Goal: Task Accomplishment & Management: Complete application form

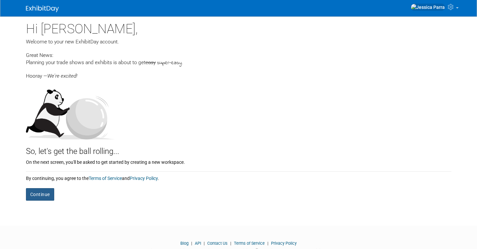
click at [49, 196] on button "Continue" at bounding box center [40, 194] width 28 height 12
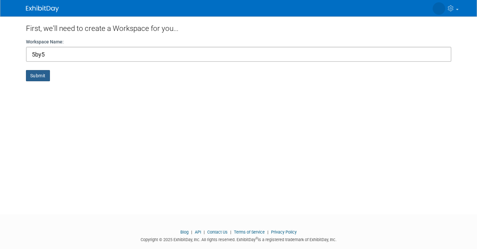
type input "5by5"
click at [30, 77] on button "Submit" at bounding box center [38, 75] width 24 height 11
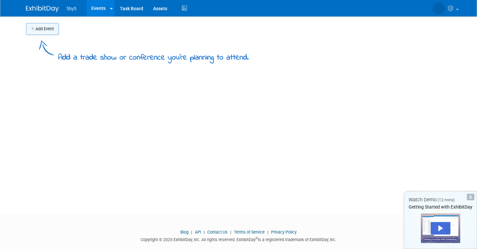
click at [52, 33] on button "Add Event" at bounding box center [42, 29] width 33 height 12
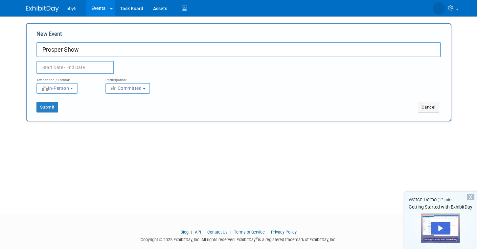
type input "Prosper Show"
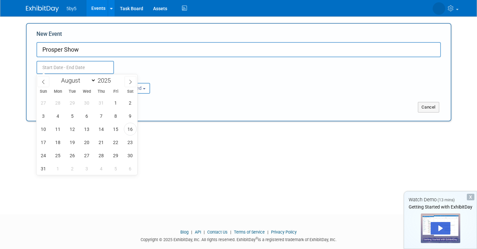
click at [49, 64] on input "text" at bounding box center [74, 67] width 77 height 13
select select "2"
click at [111, 78] on input "2025" at bounding box center [106, 81] width 20 height 8
click at [114, 78] on span at bounding box center [113, 79] width 5 height 4
type input "2026"
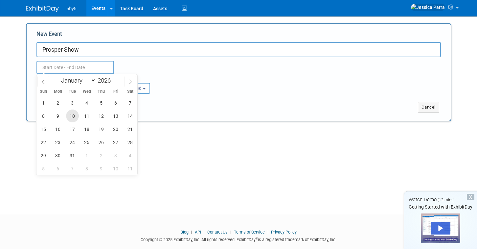
click at [69, 118] on span "10" at bounding box center [72, 115] width 13 height 13
click at [102, 115] on span "12" at bounding box center [101, 115] width 13 height 13
type input "Mar 10, 2026 to Mar 12, 2026"
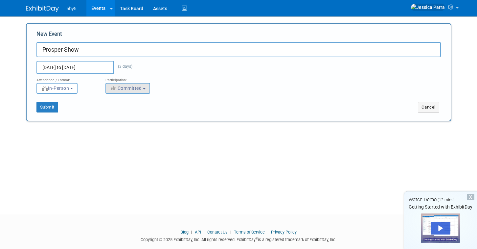
click at [144, 92] on button "Committed" at bounding box center [127, 88] width 45 height 11
click at [52, 104] on button "Submit" at bounding box center [47, 107] width 22 height 11
click at [428, 104] on button "Cancel" at bounding box center [428, 107] width 21 height 11
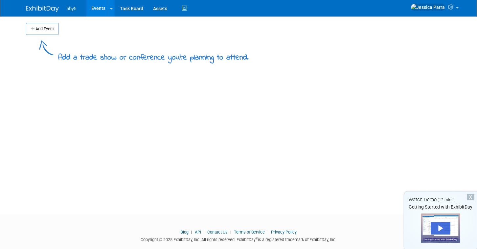
click at [68, 8] on span "5by5" at bounding box center [72, 8] width 10 height 5
click at [109, 10] on link at bounding box center [111, 8] width 7 height 16
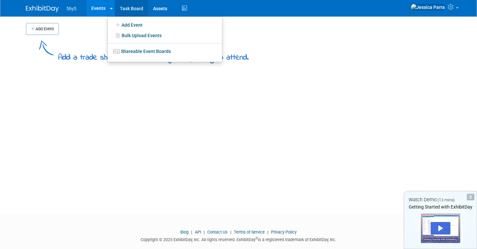
click at [130, 10] on link "Task Board" at bounding box center [131, 8] width 33 height 16
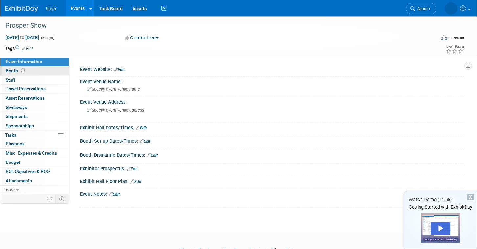
click at [40, 70] on link "Booth" at bounding box center [34, 70] width 68 height 9
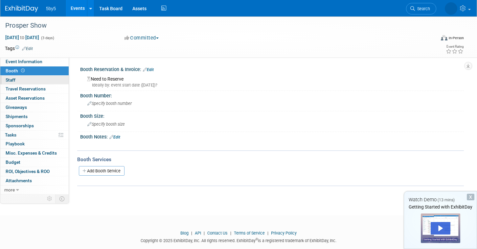
click at [37, 78] on link "0 Staff 0" at bounding box center [34, 80] width 68 height 9
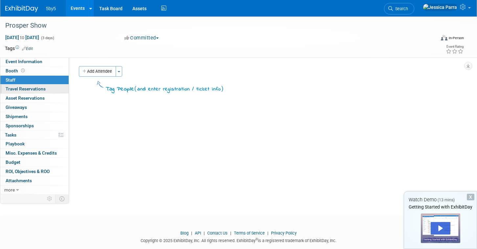
click at [37, 85] on link "0 Travel Reservations 0" at bounding box center [34, 88] width 68 height 9
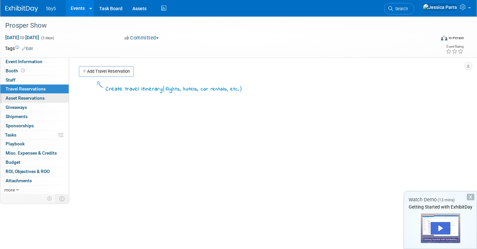
click at [37, 94] on link "0 Asset Reservations 0" at bounding box center [34, 98] width 68 height 9
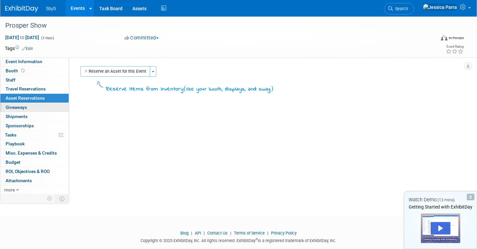
click at [37, 103] on link "0 Giveaways 0" at bounding box center [34, 107] width 68 height 9
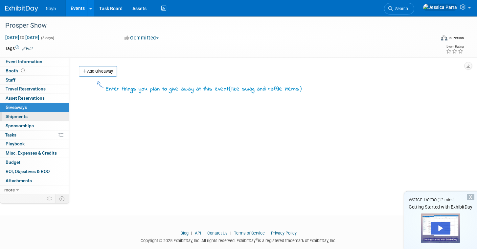
click at [35, 114] on link "0 Shipments 0" at bounding box center [34, 116] width 68 height 9
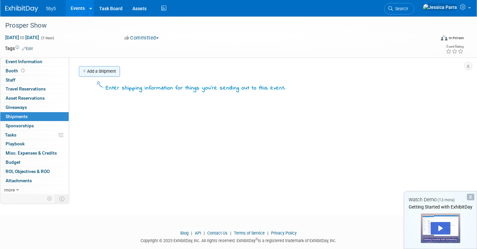
click at [101, 72] on link "Add a Shipment" at bounding box center [99, 71] width 41 height 11
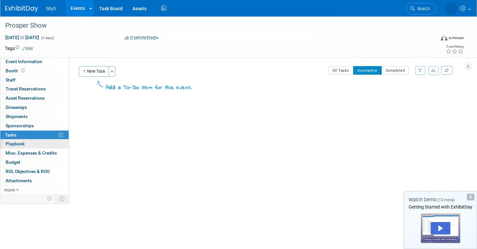
click at [33, 142] on link "0 Playbook 0" at bounding box center [34, 143] width 68 height 9
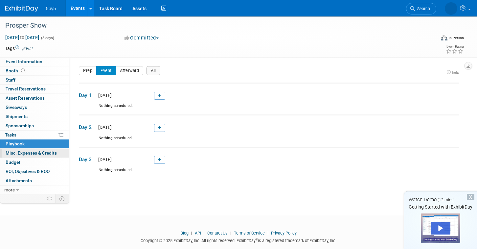
click at [29, 150] on span "Misc. Expenses & Credits 0" at bounding box center [31, 152] width 51 height 5
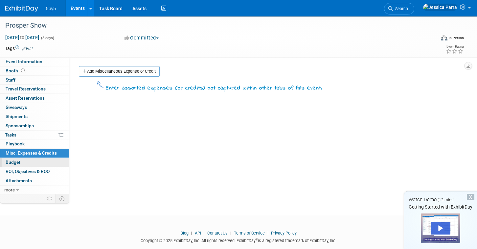
click at [23, 158] on link "Budget" at bounding box center [34, 162] width 68 height 9
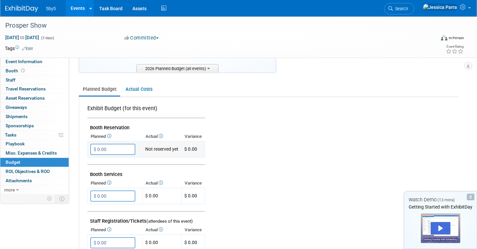
scroll to position [99, 0]
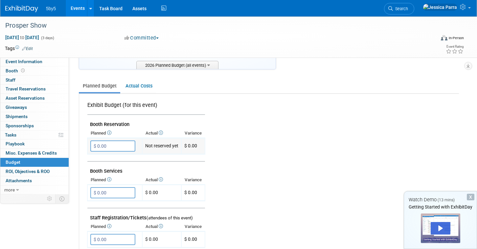
click at [99, 144] on input "$ 0.00" at bounding box center [112, 145] width 45 height 11
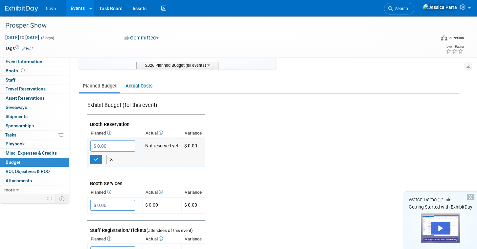
click at [99, 144] on input "$ 0.00" at bounding box center [112, 145] width 45 height 11
paste input "8,95"
click at [97, 157] on icon "button" at bounding box center [96, 159] width 5 height 4
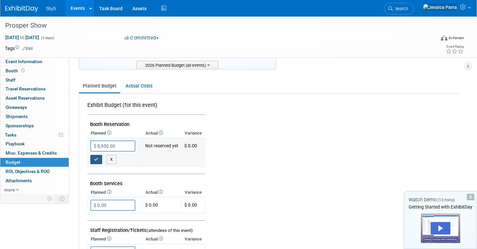
type input "$ 0.00"
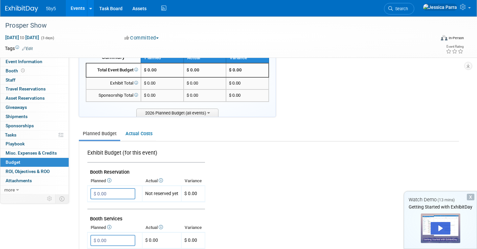
scroll to position [1, 0]
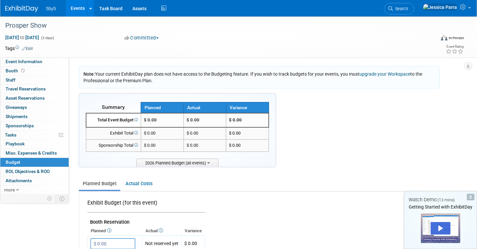
click at [42, 162] on link "Budget" at bounding box center [34, 162] width 68 height 9
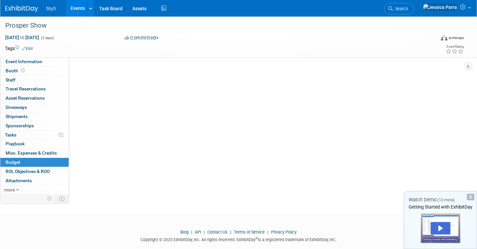
scroll to position [0, 0]
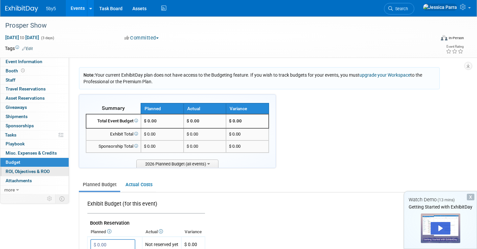
click at [45, 169] on span "ROI, Objectives & ROO 0" at bounding box center [28, 170] width 44 height 5
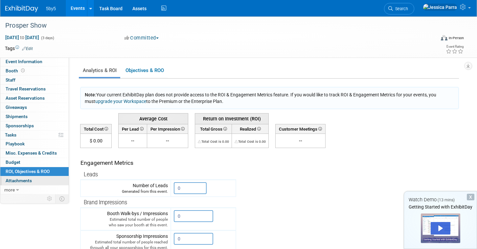
click at [44, 176] on link "0 Attachments 0" at bounding box center [34, 180] width 68 height 9
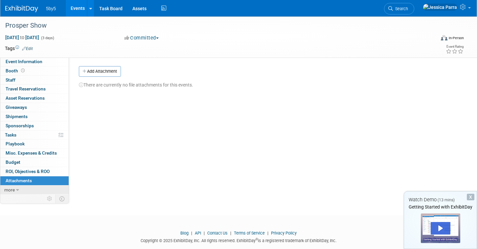
click at [36, 185] on link "more" at bounding box center [34, 189] width 68 height 9
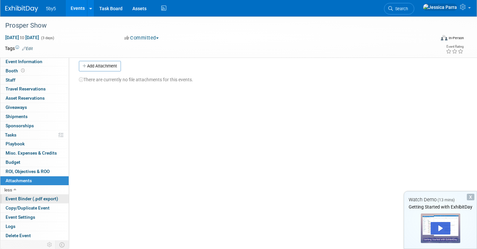
scroll to position [4, 0]
click at [27, 216] on link "Event Settings" at bounding box center [34, 216] width 68 height 9
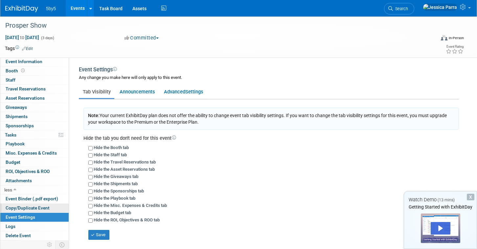
click at [32, 205] on span "Copy/Duplicate Event" at bounding box center [28, 207] width 44 height 5
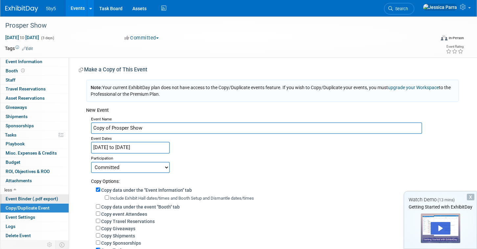
click at [34, 197] on link "Event Binder (.pdf export)" at bounding box center [34, 198] width 68 height 9
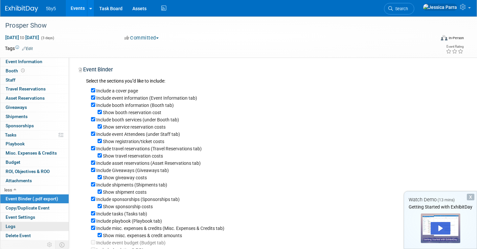
click at [26, 222] on link "Logs" at bounding box center [34, 226] width 68 height 9
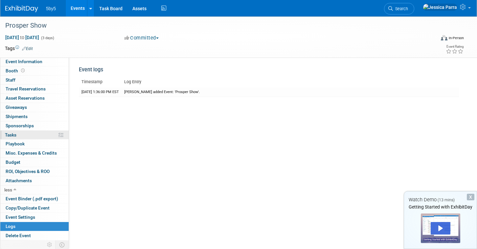
click at [39, 134] on link "0% Tasks 0%" at bounding box center [34, 134] width 68 height 9
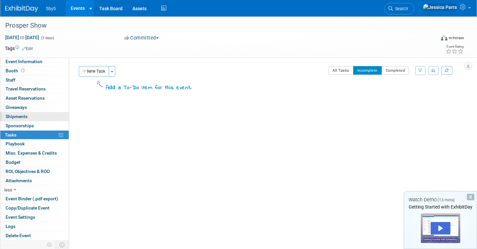
click at [41, 113] on link "0 Shipments 0" at bounding box center [34, 116] width 68 height 9
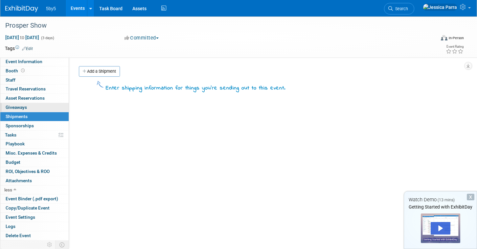
click at [41, 105] on link "0 Giveaways 0" at bounding box center [34, 107] width 68 height 9
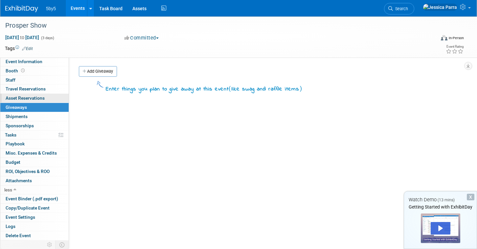
click at [41, 99] on span "Asset Reservations 0" at bounding box center [25, 97] width 39 height 5
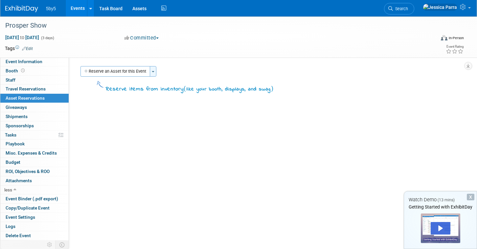
click at [153, 73] on button "Toggle Dropdown" at bounding box center [153, 71] width 7 height 11
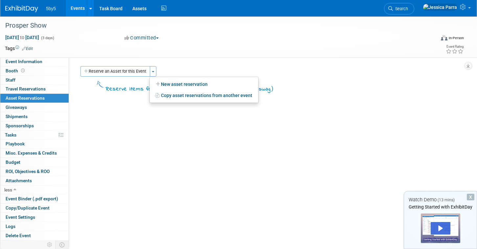
click at [127, 86] on div "Reserve items from inventory ( like your booth, displays, and swag )" at bounding box center [190, 88] width 168 height 9
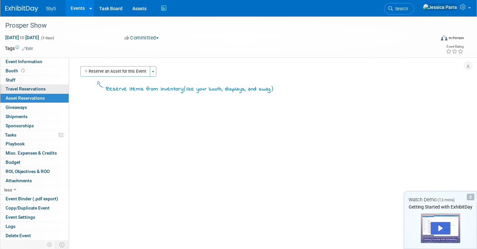
click at [28, 88] on span "Travel Reservations 0" at bounding box center [26, 88] width 40 height 5
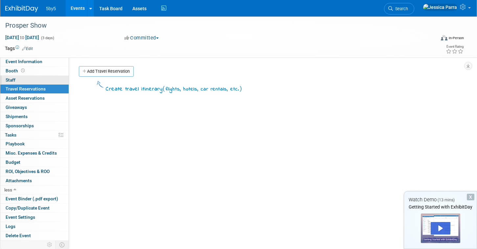
click at [27, 79] on link "0 Staff 0" at bounding box center [34, 80] width 68 height 9
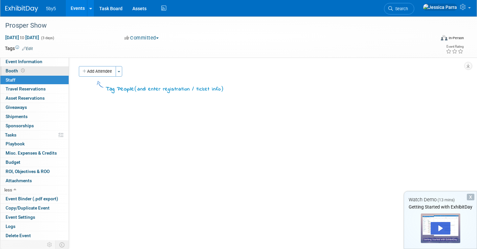
click at [27, 71] on link "Booth" at bounding box center [34, 70] width 68 height 9
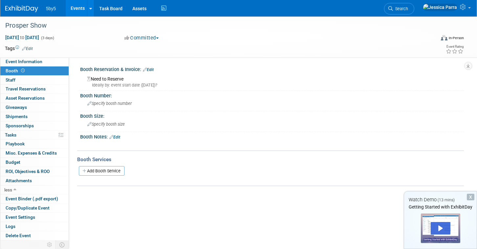
click at [154, 68] on link "Edit" at bounding box center [148, 69] width 11 height 5
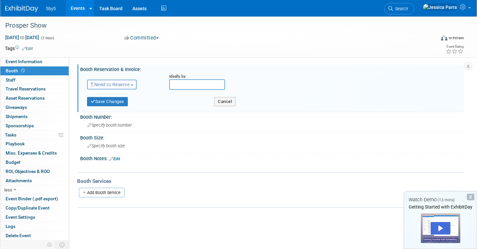
click at [134, 84] on button "Need to Reserve" at bounding box center [112, 84] width 50 height 10
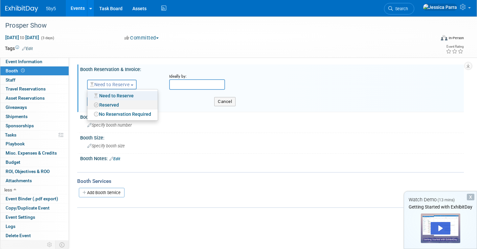
click at [124, 102] on link "Reserved" at bounding box center [122, 104] width 70 height 9
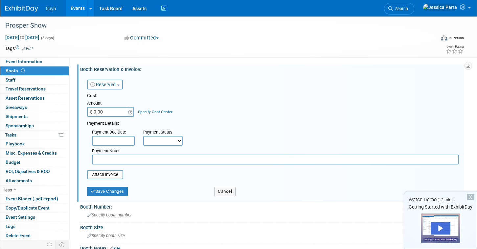
click at [121, 112] on input "$ 0.00" at bounding box center [107, 112] width 41 height 10
paste input "8,95"
type input "$ 8,950.00"
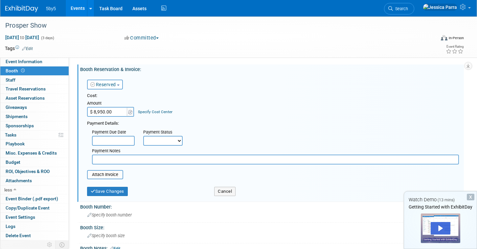
click at [167, 120] on div "Payment Details:" at bounding box center [273, 123] width 372 height 8
select select "2"
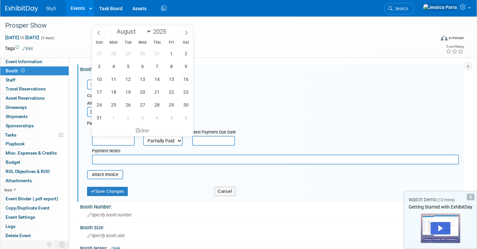
click at [112, 140] on input "text" at bounding box center [113, 141] width 43 height 10
select select "0"
click at [146, 64] on span "8" at bounding box center [142, 66] width 13 height 13
type input "Jan 8, 2025"
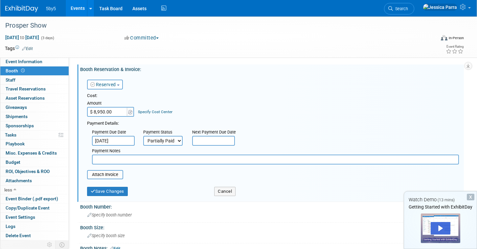
click at [206, 142] on input "text" at bounding box center [213, 141] width 43 height 10
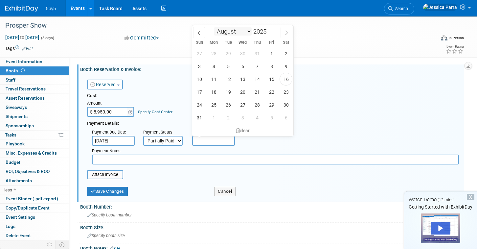
select select "0"
click at [239, 69] on span "8" at bounding box center [242, 66] width 13 height 13
type input "Jan 8, 2025"
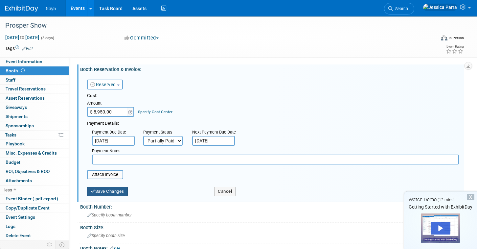
click at [111, 188] on button "Save Changes" at bounding box center [107, 191] width 41 height 9
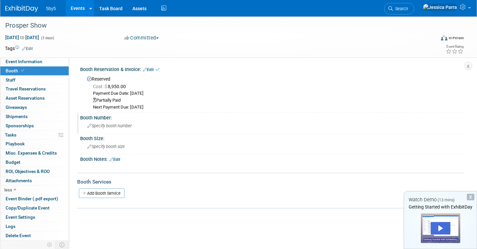
click at [106, 125] on span "Specify booth number" at bounding box center [109, 125] width 44 height 5
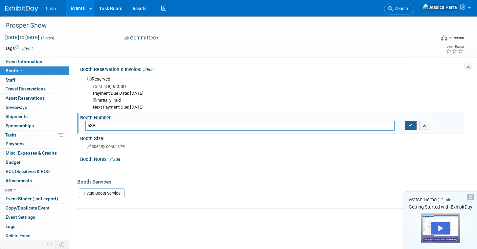
type input "638"
click at [410, 123] on icon "button" at bounding box center [410, 125] width 5 height 4
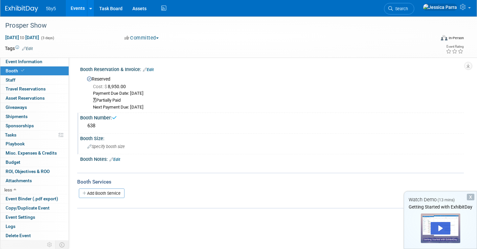
click at [111, 144] on span "Specify booth size" at bounding box center [105, 146] width 37 height 5
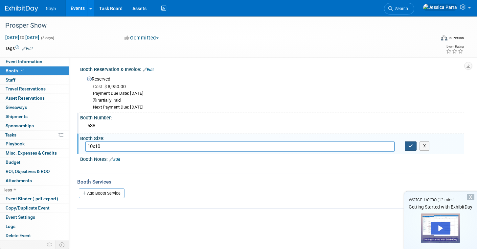
type input "10x10"
click at [408, 143] on icon "button" at bounding box center [410, 145] width 5 height 4
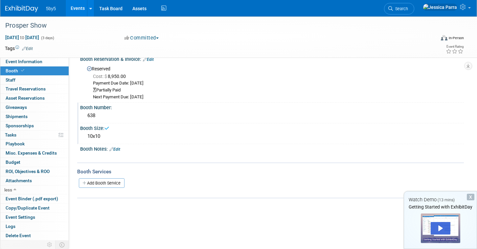
scroll to position [11, 0]
click at [110, 180] on link "Add Booth Service" at bounding box center [102, 182] width 46 height 10
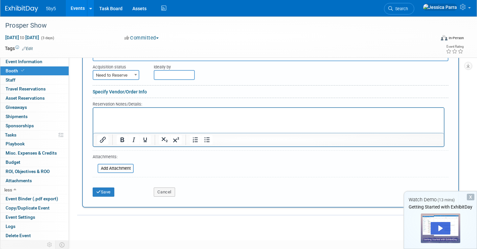
scroll to position [179, 0]
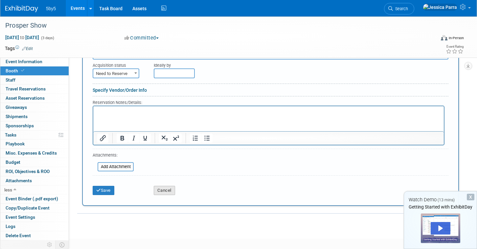
click at [170, 186] on button "Cancel" at bounding box center [164, 190] width 21 height 9
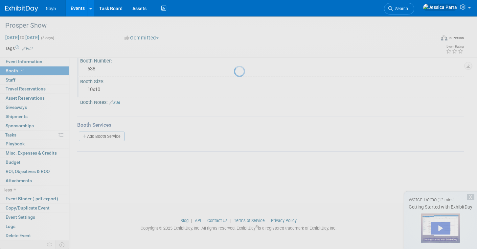
scroll to position [55, 0]
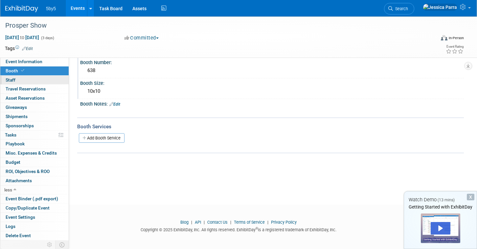
click at [17, 79] on link "0 Staff 0" at bounding box center [34, 80] width 68 height 9
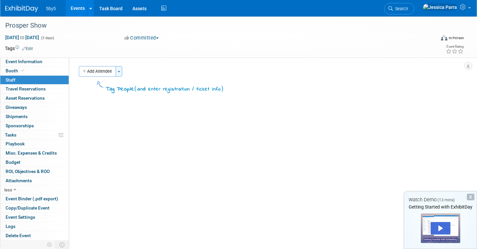
click at [118, 70] on button "Toggle Dropdown" at bounding box center [119, 71] width 7 height 11
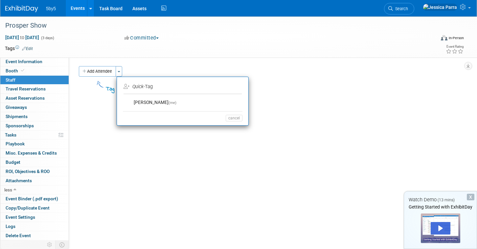
click at [143, 85] on icon "Quick" at bounding box center [137, 87] width 11 height 6
click at [230, 117] on button "cancel" at bounding box center [234, 118] width 17 height 7
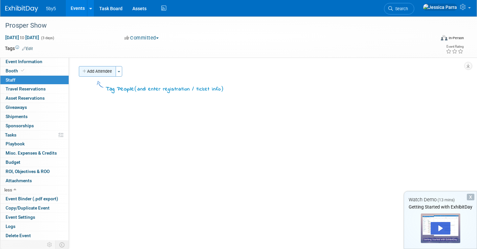
click at [84, 69] on icon "button" at bounding box center [84, 71] width 5 height 4
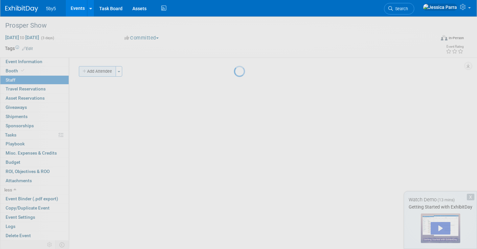
select select "20cee34e-8618-4e9e-b2ea-ecb5a4a092a5"
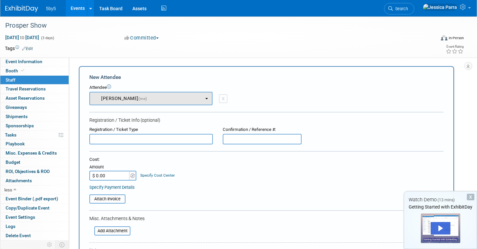
click at [165, 97] on button "Jessica Parra (me)" at bounding box center [150, 98] width 123 height 13
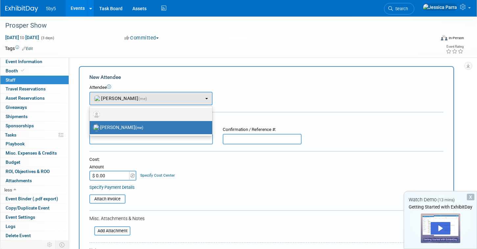
click at [157, 112] on label at bounding box center [149, 114] width 113 height 11
click at [91, 112] on input "radio" at bounding box center [88, 113] width 4 height 4
select select
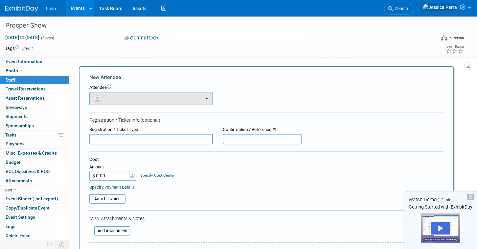
click at [152, 100] on button "button" at bounding box center [150, 98] width 123 height 13
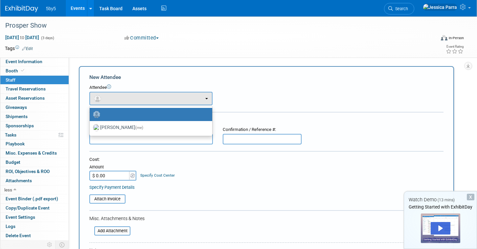
click at [160, 114] on label at bounding box center [149, 114] width 113 height 11
click at [91, 114] on input "radio" at bounding box center [88, 113] width 4 height 4
click at [244, 118] on div "Registration / Ticket Info (optional)" at bounding box center [266, 120] width 354 height 7
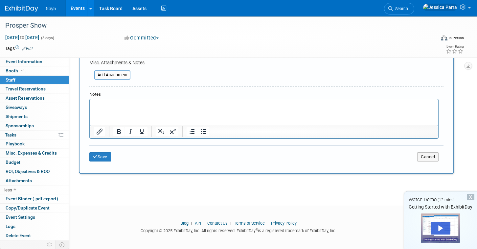
scroll to position [155, 0]
click at [469, 198] on div "X" at bounding box center [471, 196] width 8 height 7
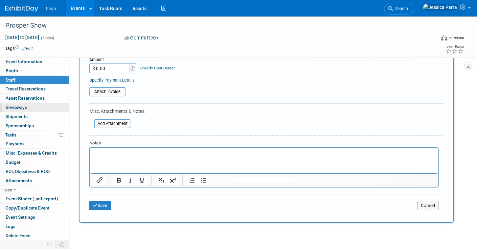
scroll to position [51, 0]
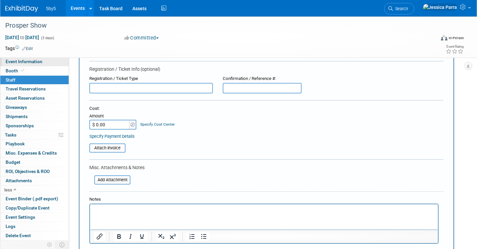
click at [22, 62] on span "Event Information" at bounding box center [24, 61] width 37 height 5
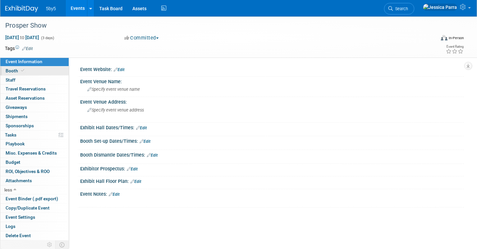
click at [22, 72] on icon at bounding box center [22, 71] width 3 height 4
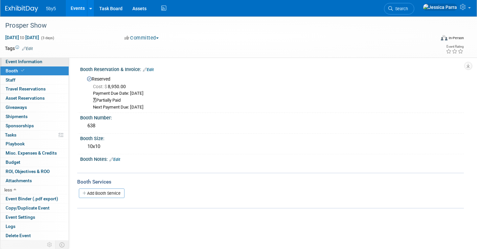
click at [26, 62] on span "Event Information" at bounding box center [24, 61] width 37 height 5
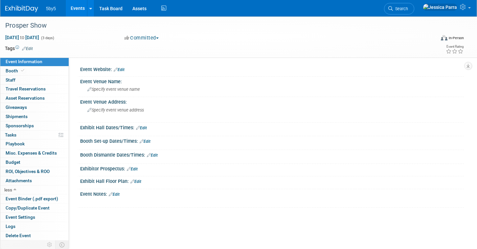
click at [146, 127] on link "Edit" at bounding box center [141, 127] width 11 height 5
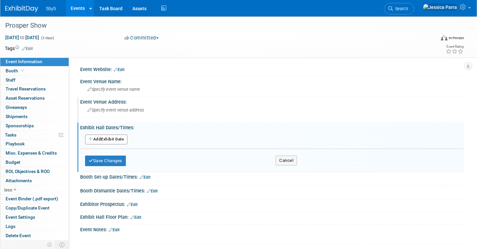
click at [152, 115] on div "Specify event venue address" at bounding box center [160, 112] width 150 height 15
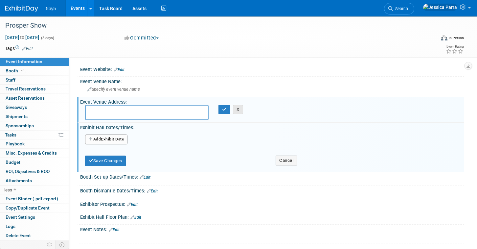
click at [241, 112] on button "X" at bounding box center [238, 109] width 10 height 9
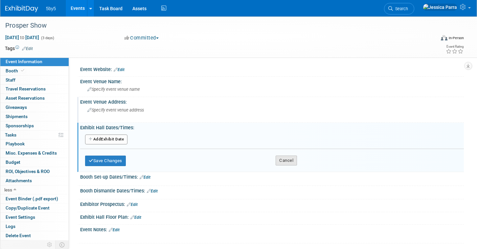
click at [287, 160] on button "Cancel" at bounding box center [285, 160] width 21 height 10
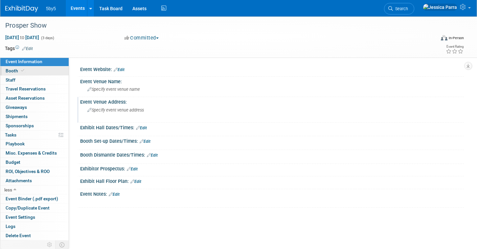
click at [19, 72] on link "Booth" at bounding box center [34, 70] width 68 height 9
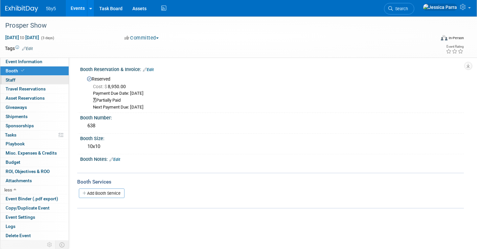
click at [18, 79] on link "0 Staff 0" at bounding box center [34, 80] width 68 height 9
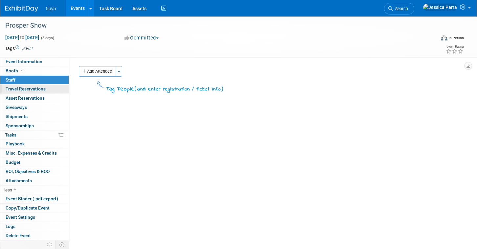
click at [19, 87] on span "Travel Reservations 0" at bounding box center [26, 88] width 40 height 5
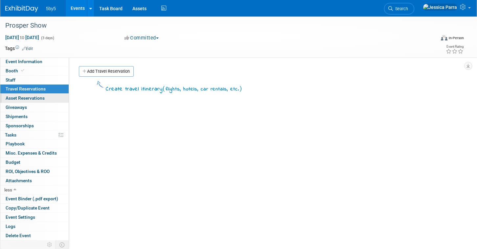
click at [19, 94] on link "0 Asset Reservations 0" at bounding box center [34, 98] width 68 height 9
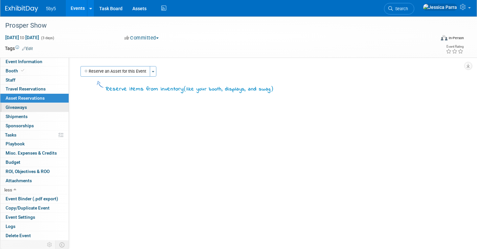
click at [18, 103] on link "0 Giveaways 0" at bounding box center [34, 107] width 68 height 9
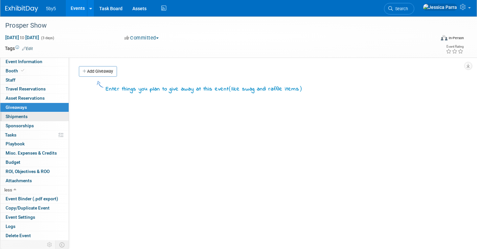
click at [18, 114] on span "Shipments 0" at bounding box center [17, 116] width 22 height 5
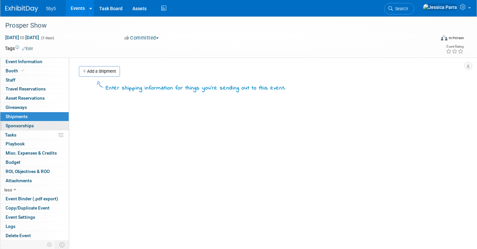
click at [18, 123] on span "Sponsorships 0" at bounding box center [20, 125] width 28 height 5
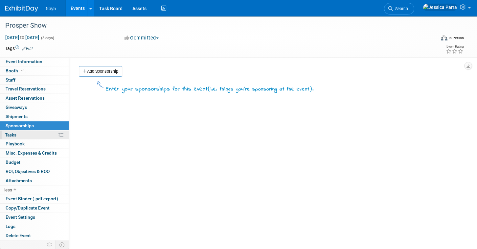
click at [17, 130] on link "0% Tasks 0%" at bounding box center [34, 134] width 68 height 9
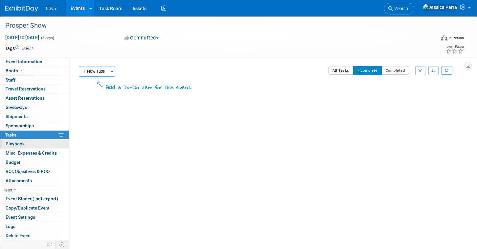
click at [17, 141] on span "Playbook 0" at bounding box center [15, 143] width 19 height 5
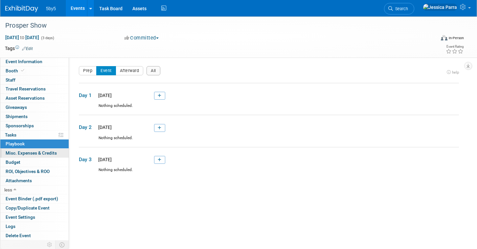
click at [18, 150] on span "Misc. Expenses & Credits 0" at bounding box center [31, 152] width 51 height 5
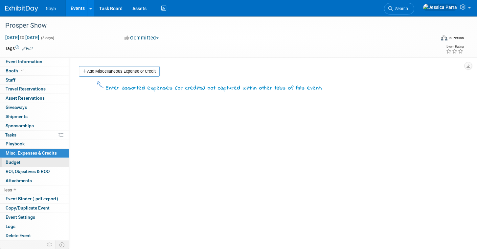
click at [17, 159] on span "Budget" at bounding box center [13, 161] width 15 height 5
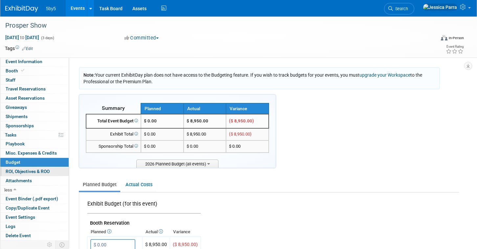
click at [17, 168] on span "ROI, Objectives & ROO 0" at bounding box center [28, 170] width 44 height 5
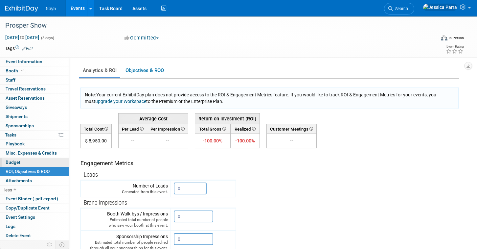
click at [20, 158] on link "Budget" at bounding box center [34, 162] width 68 height 9
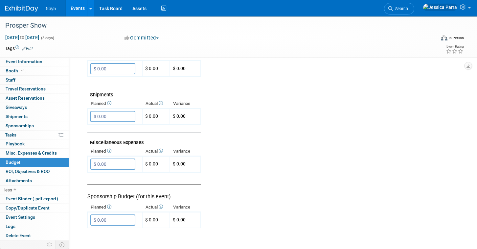
scroll to position [374, 0]
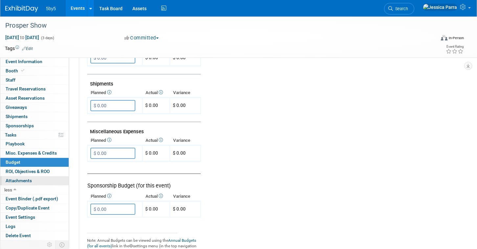
click at [25, 179] on link "0 Attachments 0" at bounding box center [34, 180] width 68 height 9
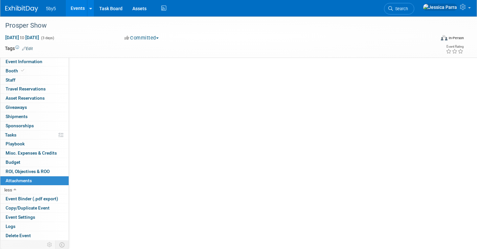
scroll to position [0, 0]
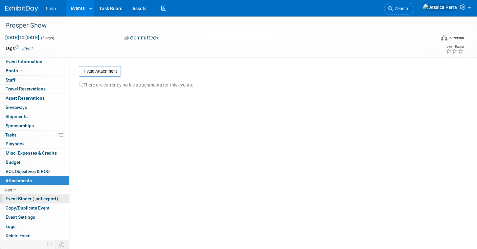
click at [21, 198] on link "Event Binder (.pdf export)" at bounding box center [34, 198] width 68 height 9
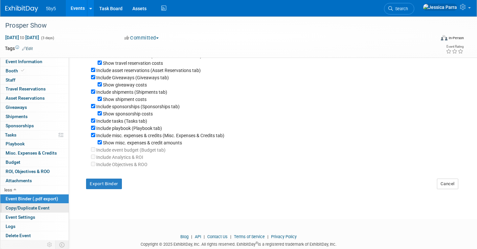
scroll to position [92, 0]
click at [29, 207] on link "Copy/Duplicate Event" at bounding box center [34, 207] width 68 height 9
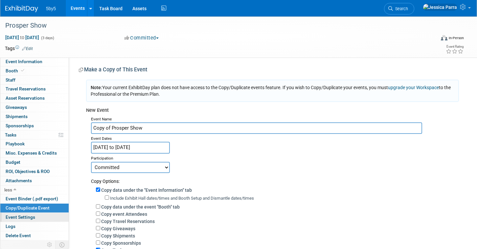
click at [26, 214] on span "Event Settings" at bounding box center [21, 216] width 30 height 5
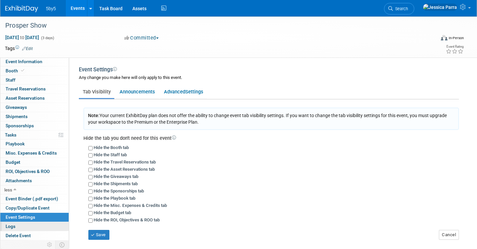
click at [19, 223] on link "Logs" at bounding box center [34, 226] width 68 height 9
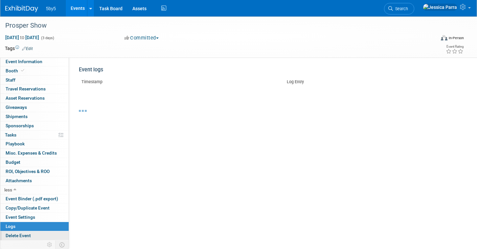
click at [19, 232] on span "Delete Event" at bounding box center [18, 234] width 25 height 5
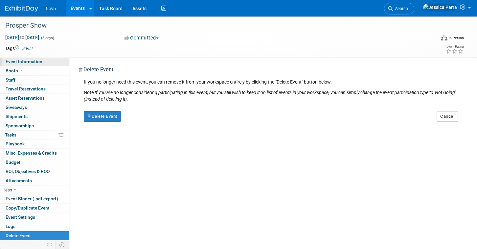
click at [27, 63] on span "Event Information" at bounding box center [24, 61] width 37 height 5
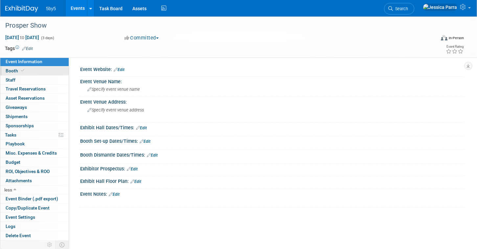
click at [37, 69] on link "Booth" at bounding box center [34, 70] width 68 height 9
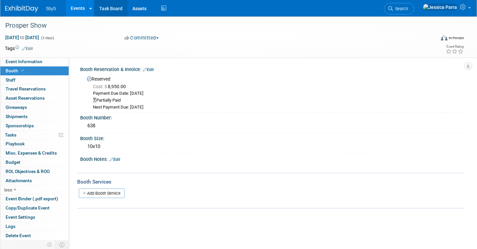
click at [114, 13] on link "Task Board" at bounding box center [110, 8] width 33 height 16
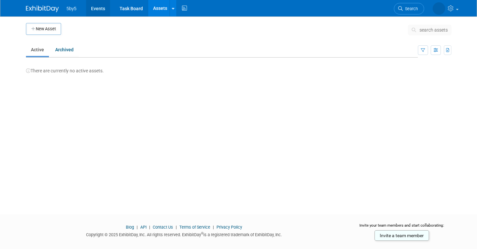
click at [99, 12] on link "Events" at bounding box center [98, 8] width 24 height 16
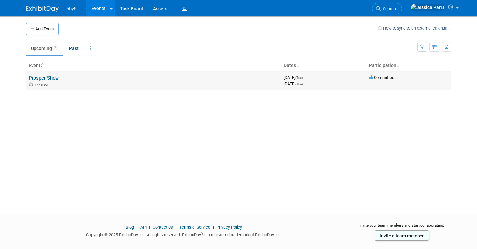
click at [54, 76] on link "Prosper Show" at bounding box center [44, 78] width 30 height 6
